Goal: Task Accomplishment & Management: Manage account settings

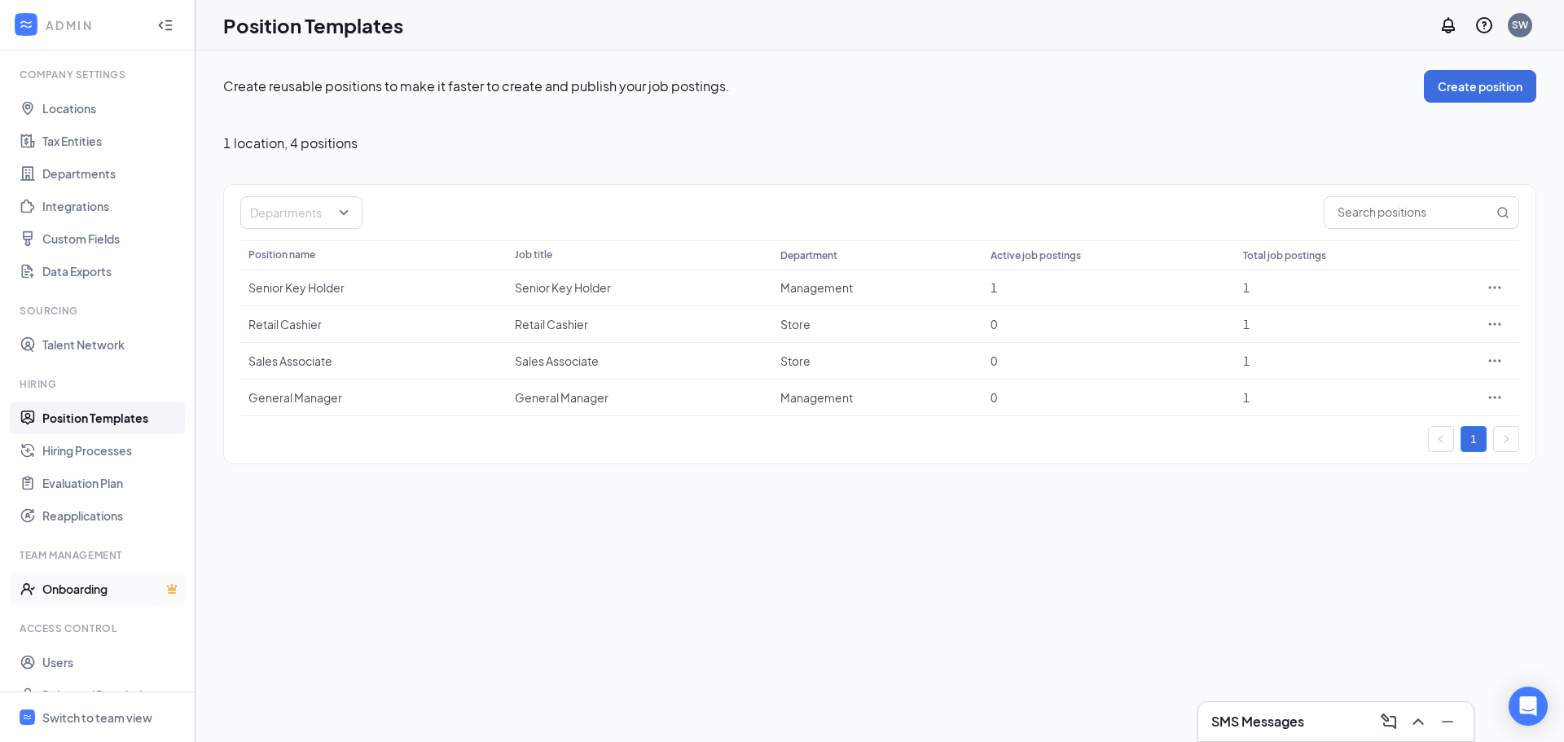
scroll to position [74, 0]
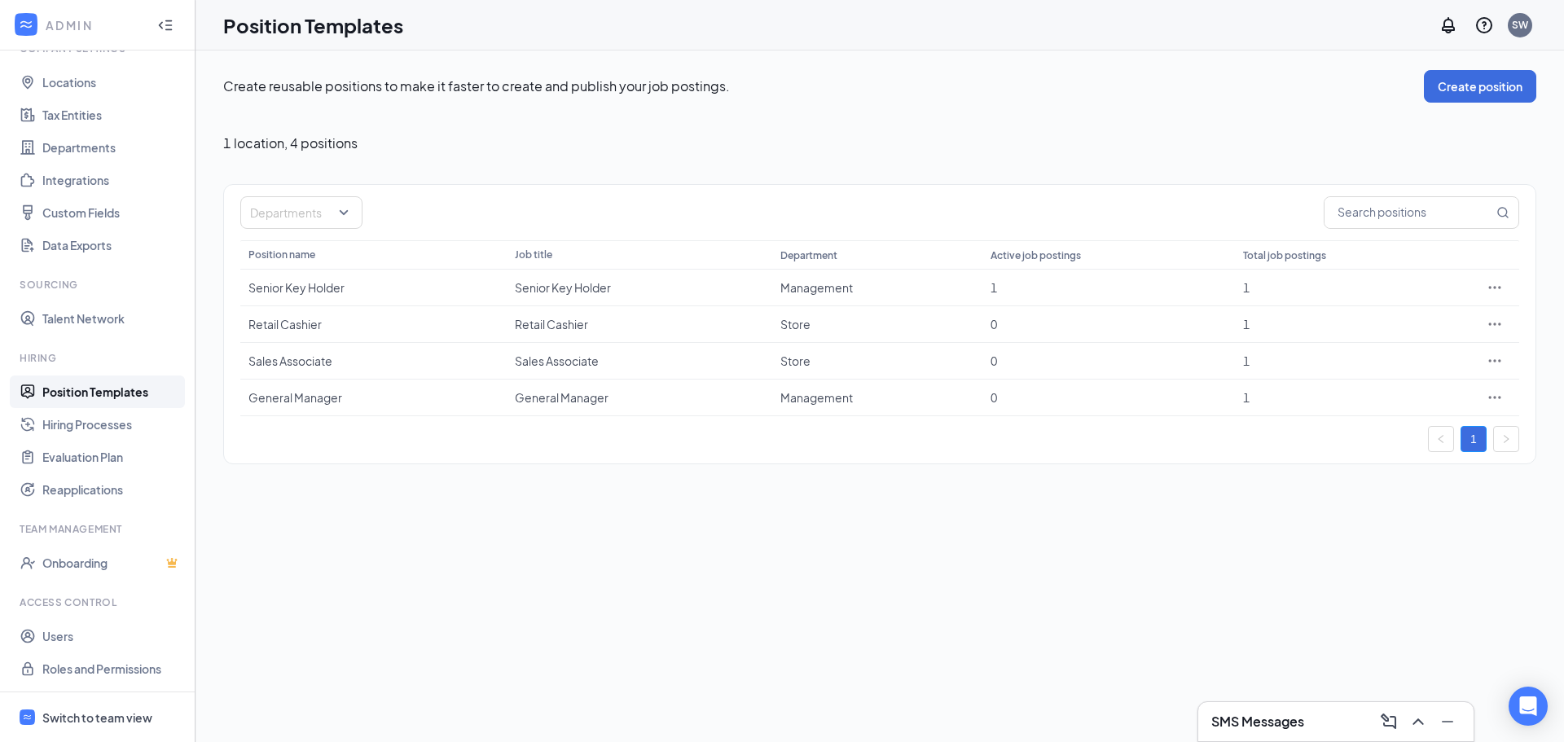
click at [76, 715] on div "Switch to team view" at bounding box center [97, 717] width 110 height 16
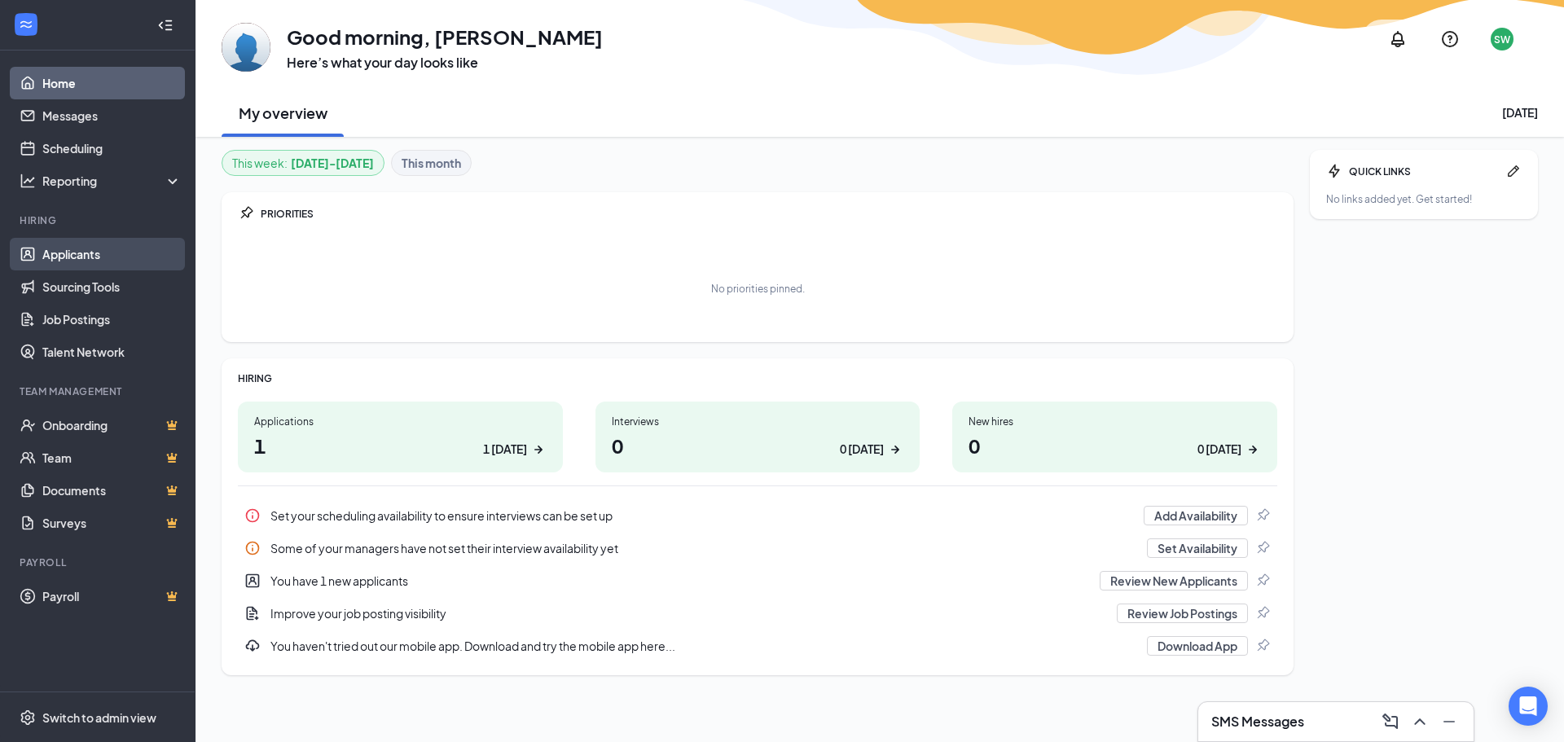
click at [81, 249] on link "Applicants" at bounding box center [111, 254] width 139 height 33
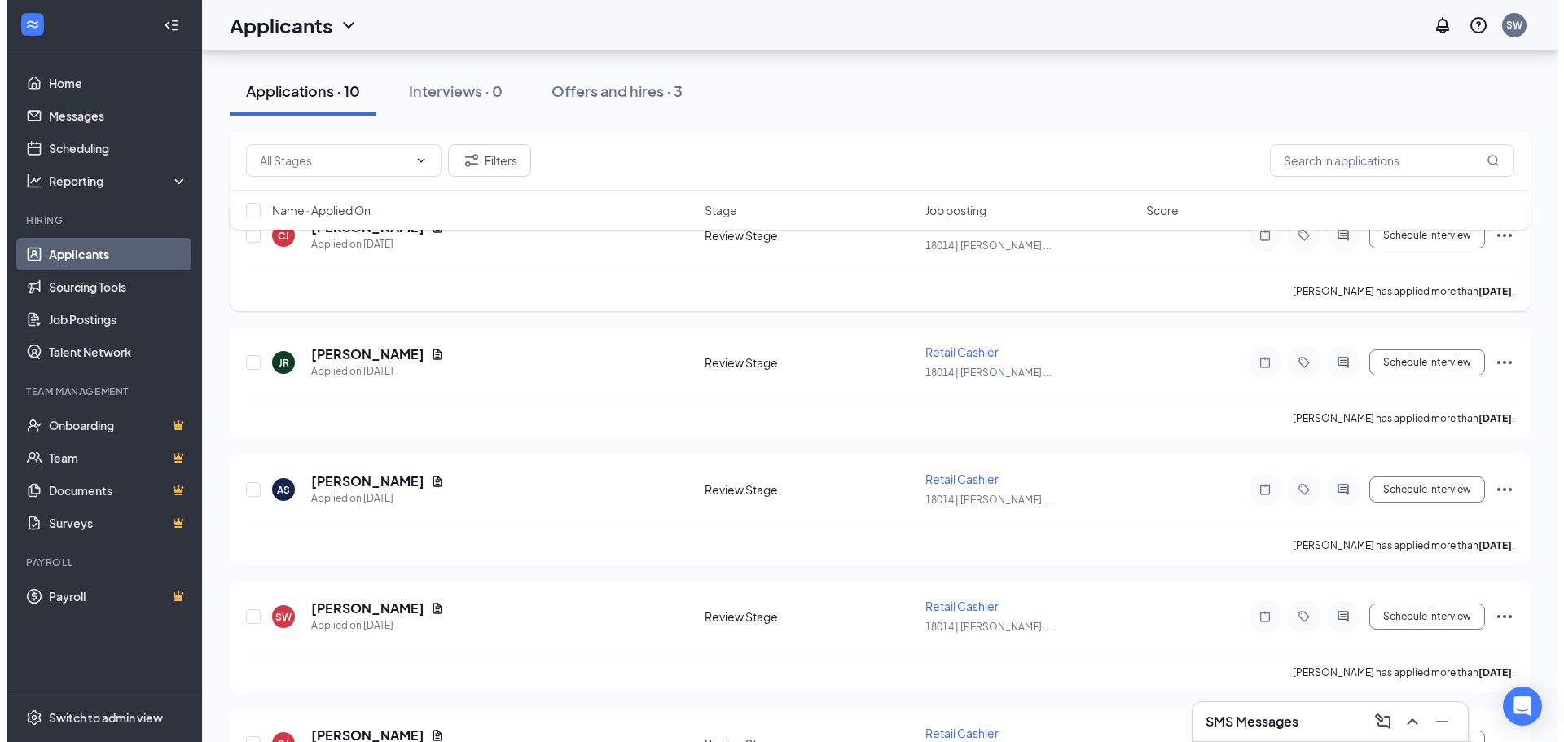
scroll to position [326, 0]
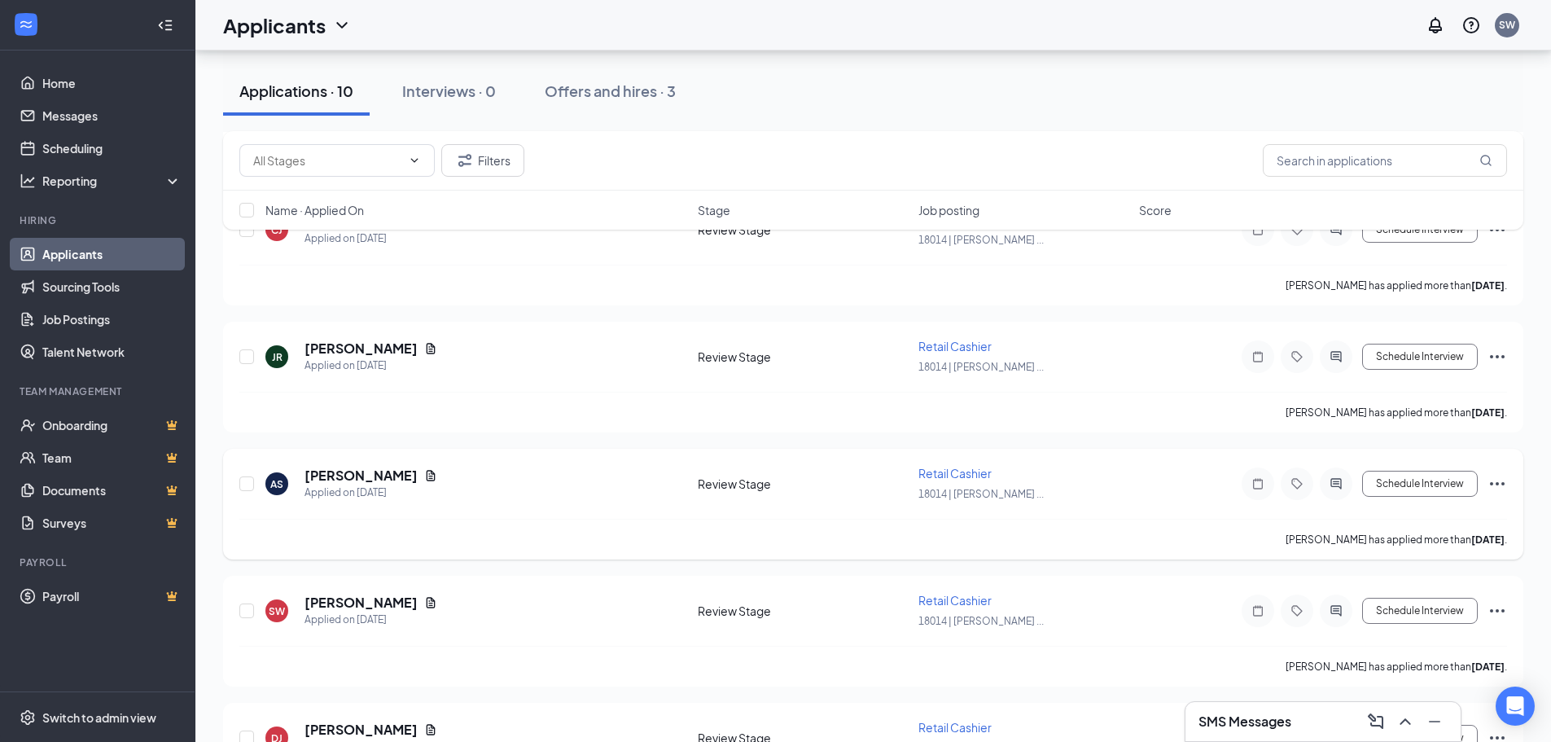
click at [1499, 485] on icon "Ellipses" at bounding box center [1498, 484] width 20 height 20
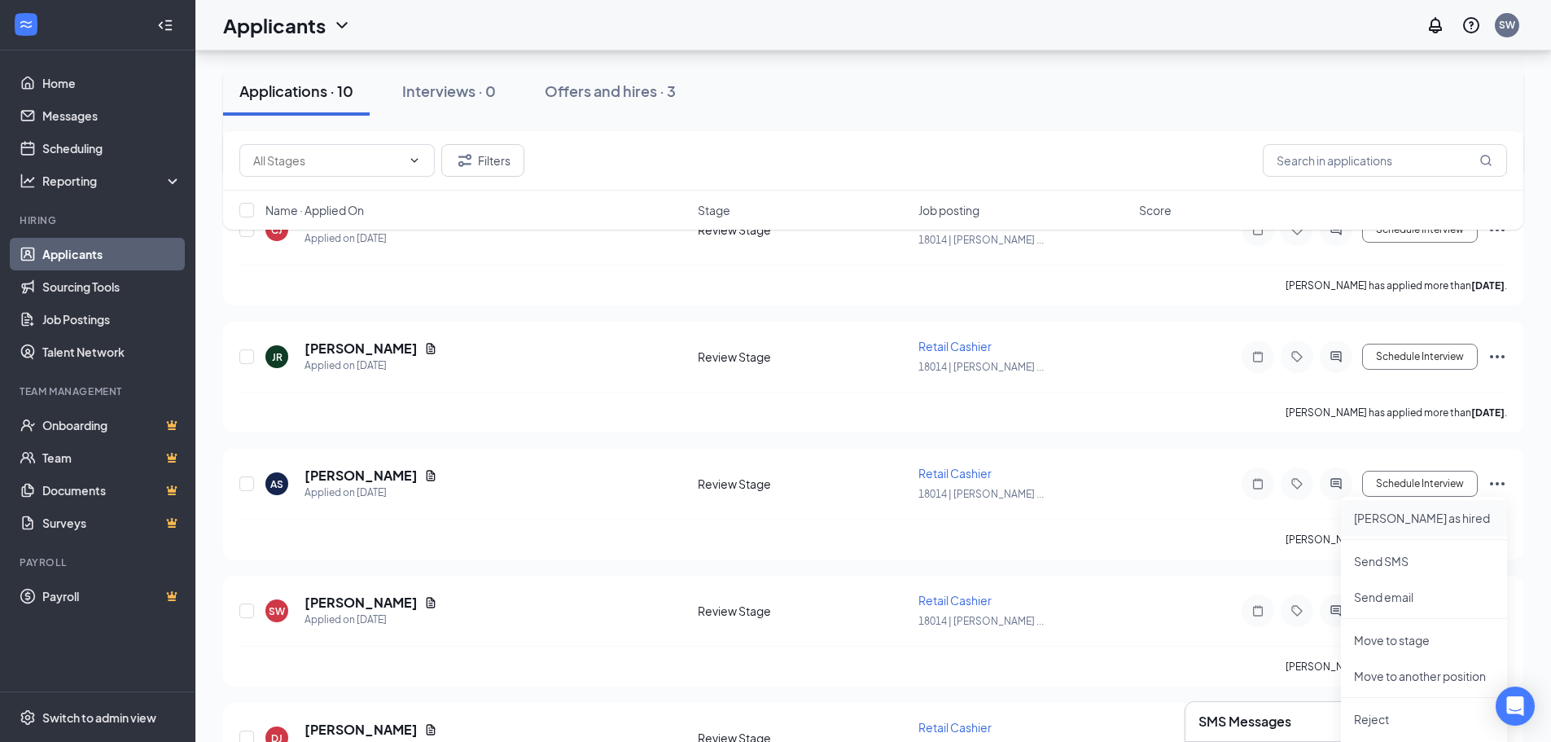
click at [1413, 516] on p "[PERSON_NAME] as hired" at bounding box center [1424, 518] width 140 height 16
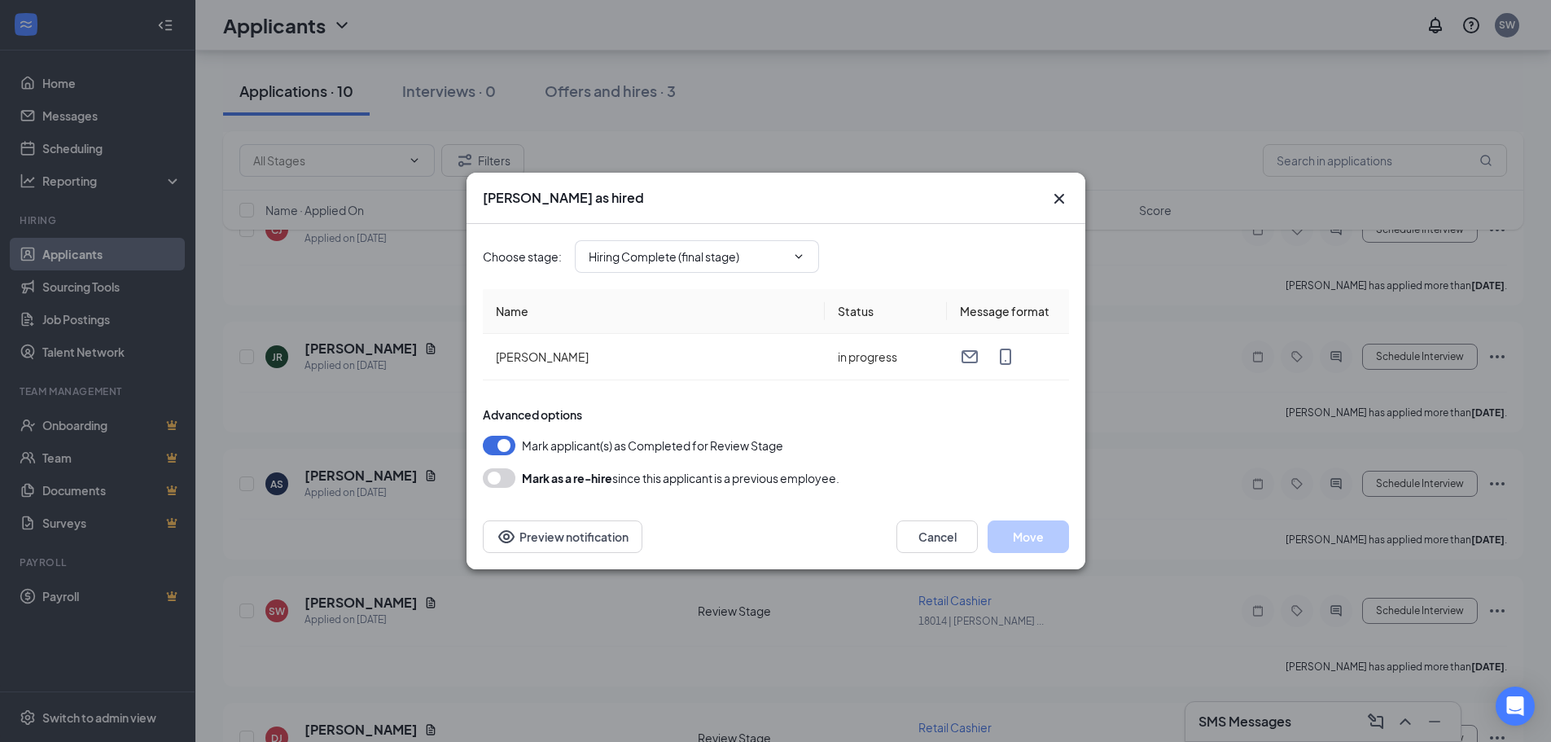
type input "Hiring Complete (final stage)"
click at [1032, 537] on button "Move" at bounding box center [1028, 536] width 81 height 33
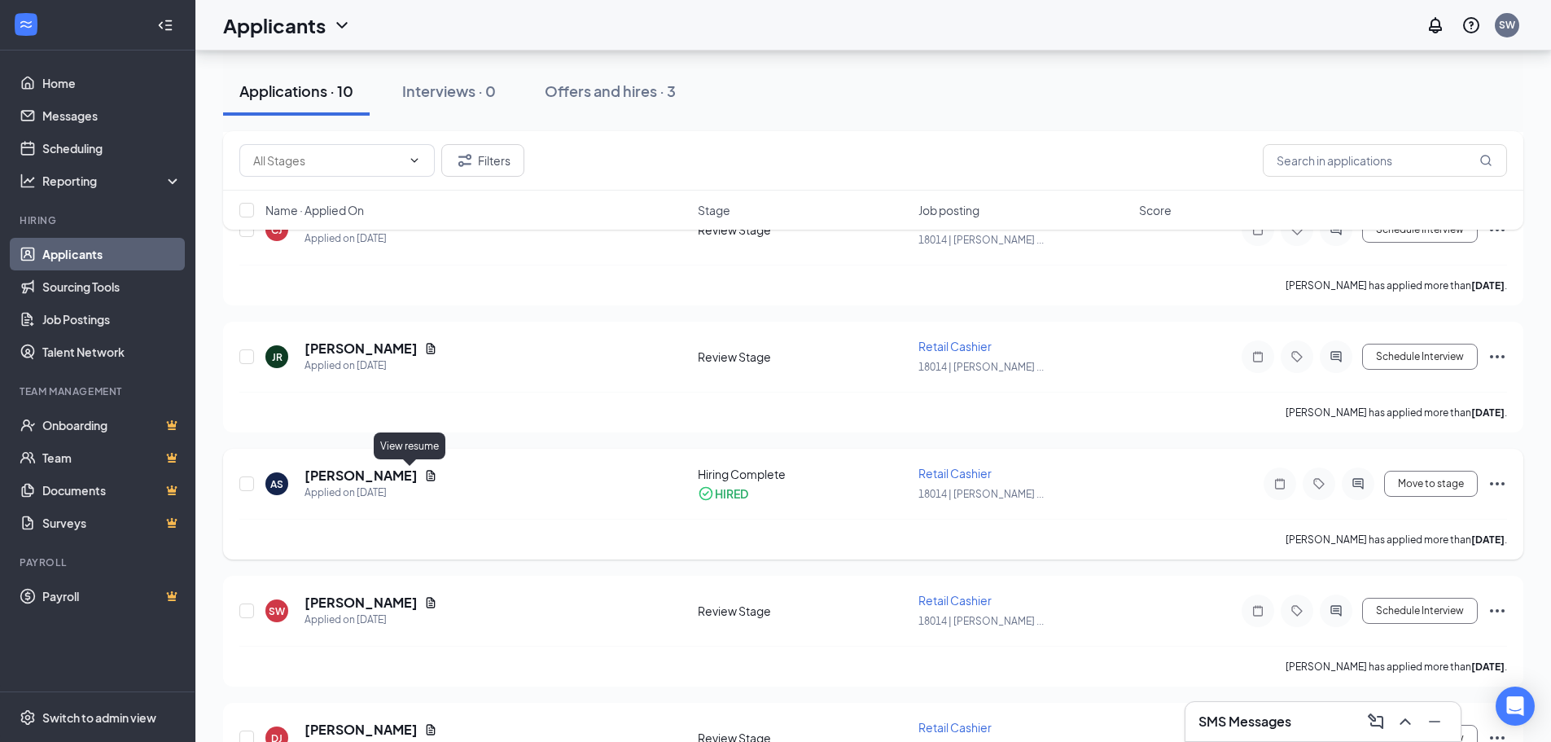
click at [427, 480] on icon "Document" at bounding box center [431, 475] width 9 height 11
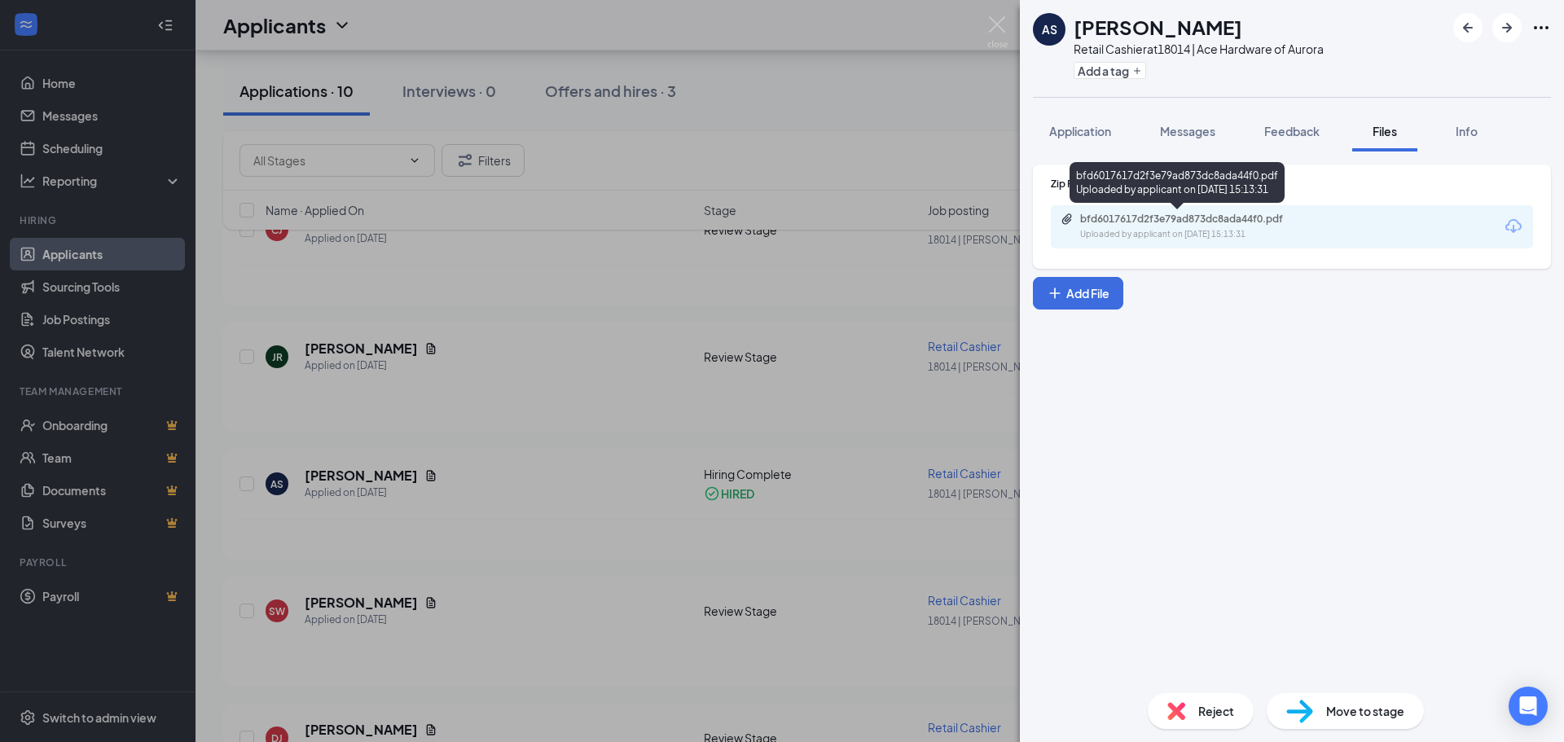
click at [1117, 216] on div "bfd6017617d2f3e79ad873dc8ada44f0.pdf" at bounding box center [1194, 219] width 228 height 13
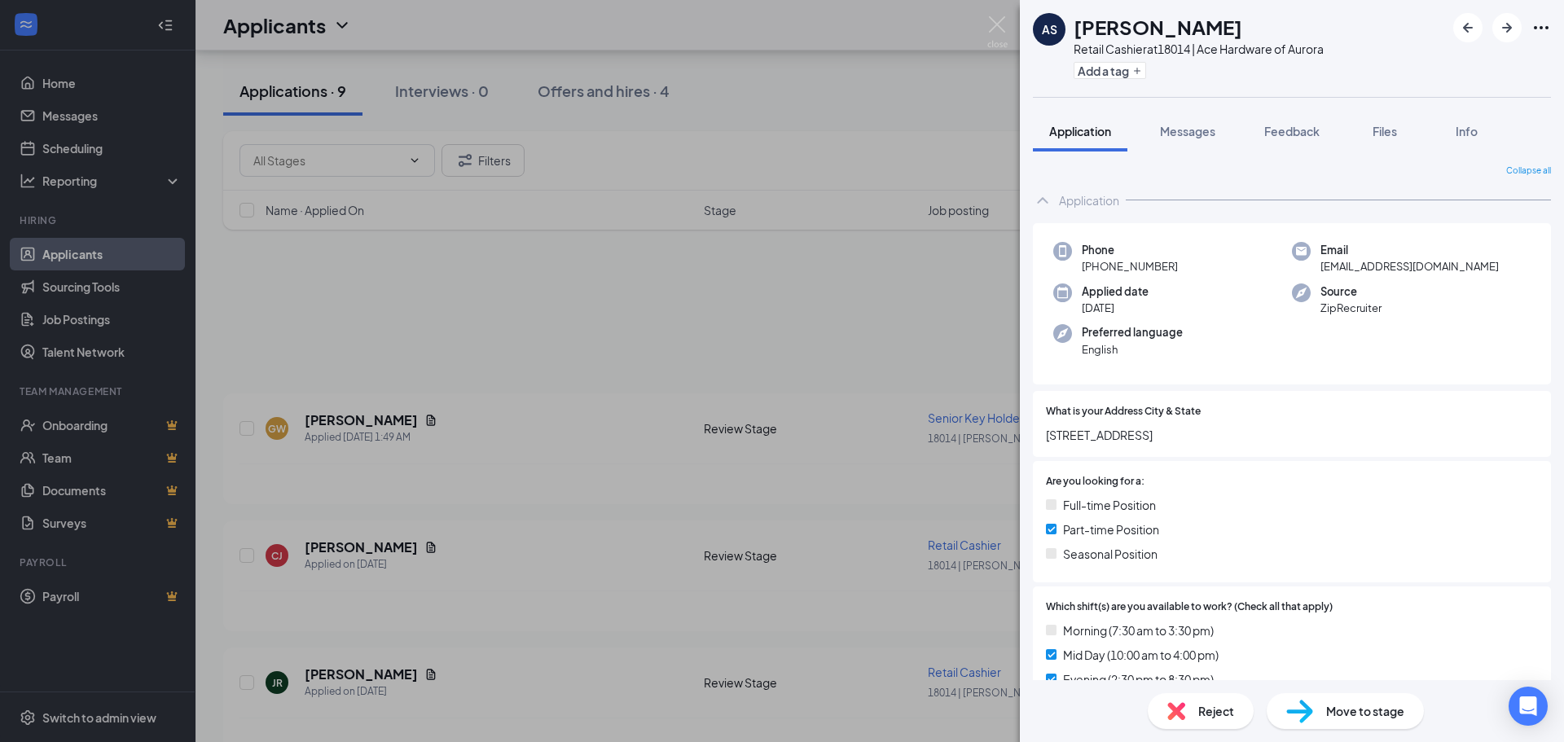
scroll to position [244, 0]
